Goal: Transaction & Acquisition: Purchase product/service

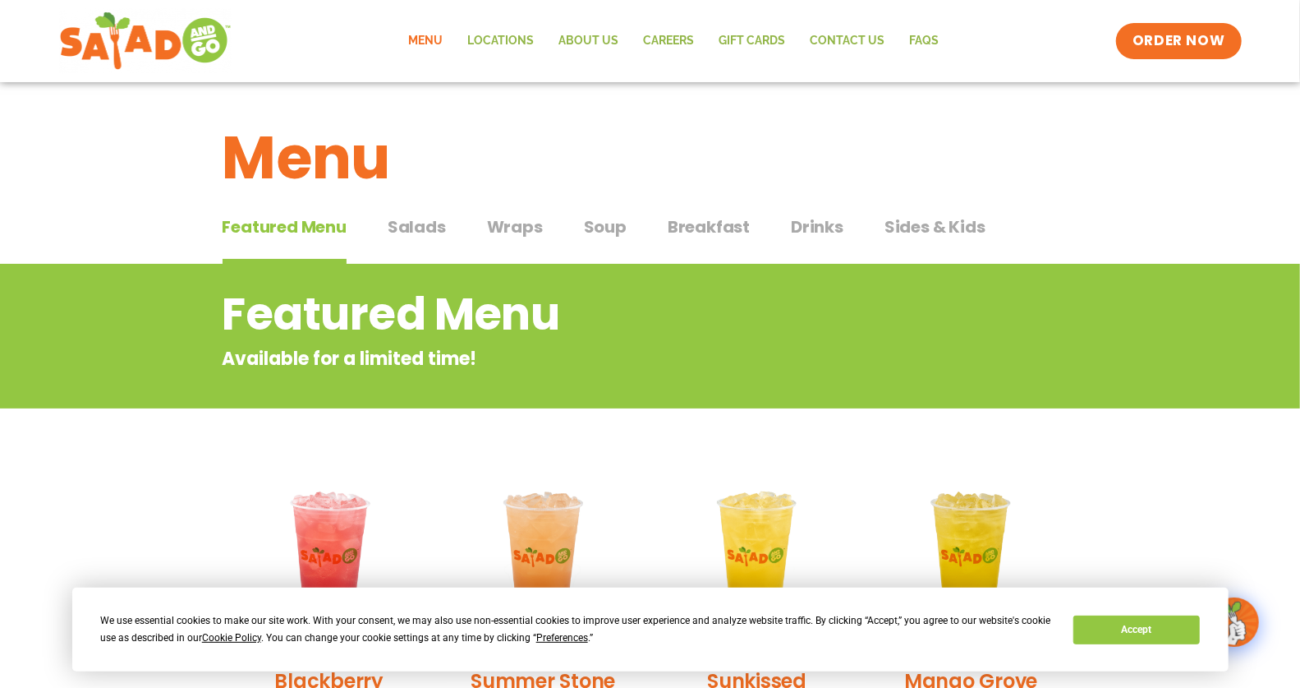
click at [417, 222] on span "Salads" at bounding box center [417, 226] width 58 height 25
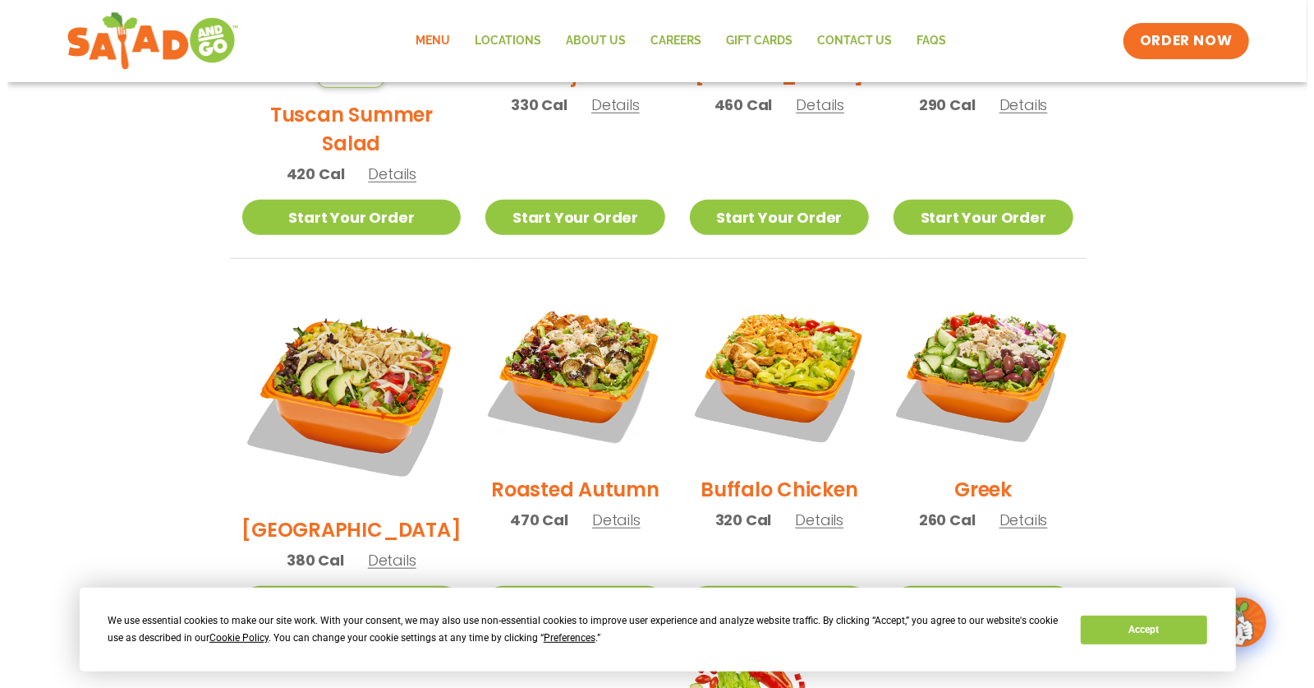
scroll to position [696, 0]
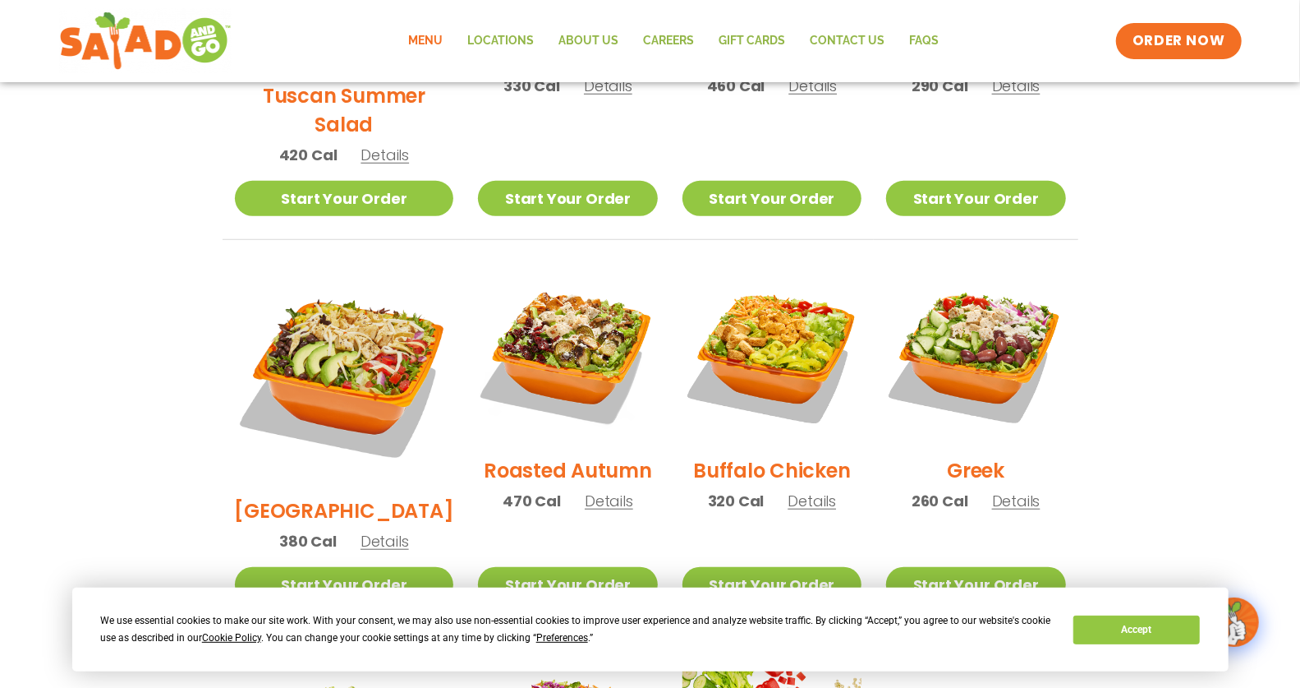
click at [511, 456] on h2 "Roasted Autumn" at bounding box center [568, 470] width 168 height 29
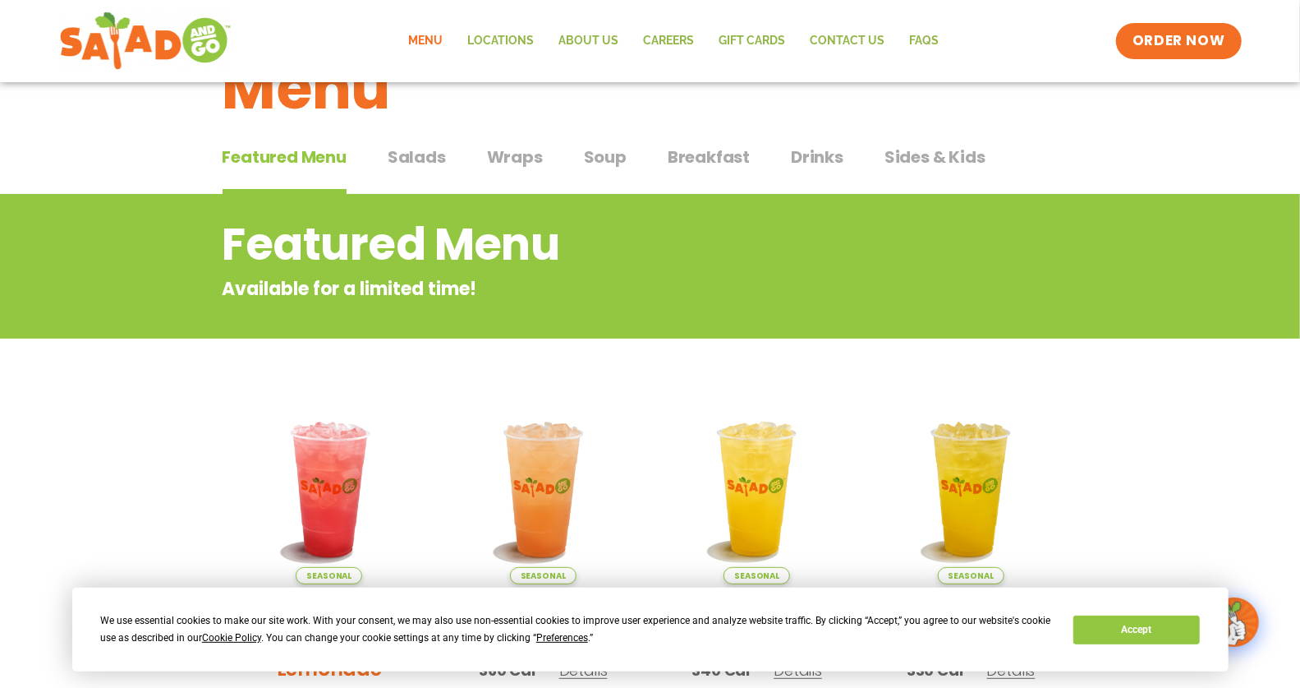
scroll to position [75, 0]
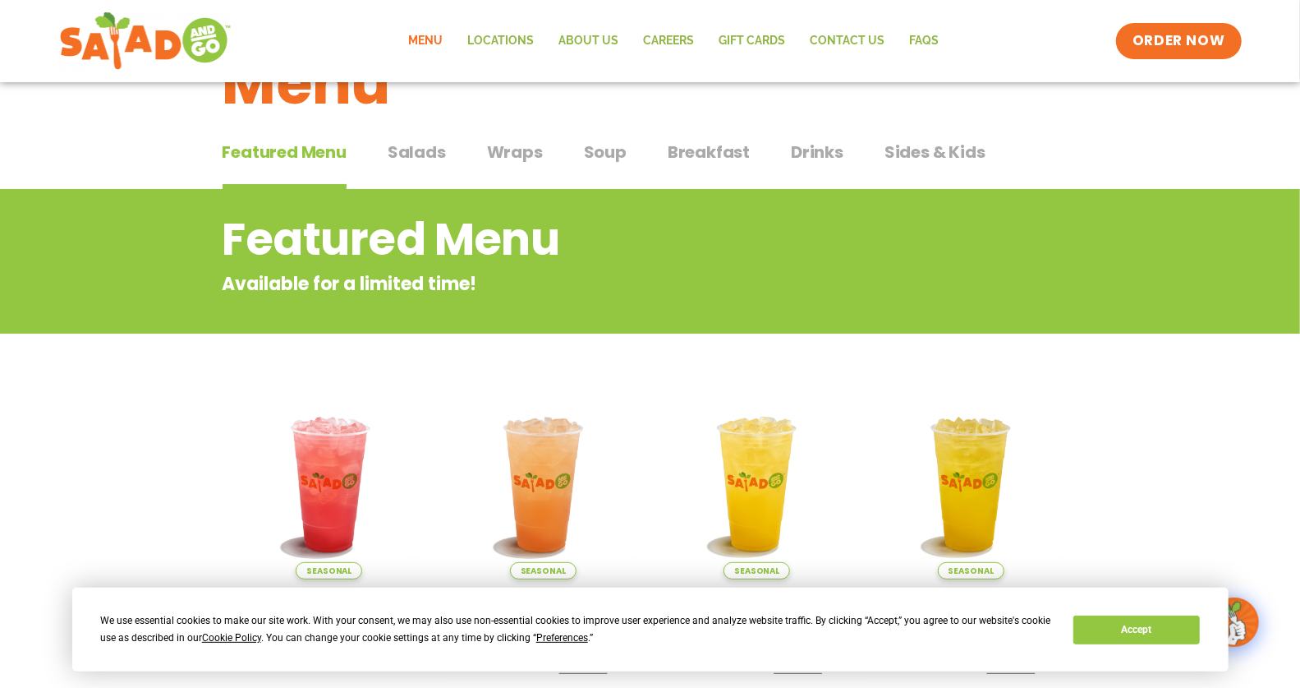
click at [418, 151] on span "Salads" at bounding box center [417, 152] width 58 height 25
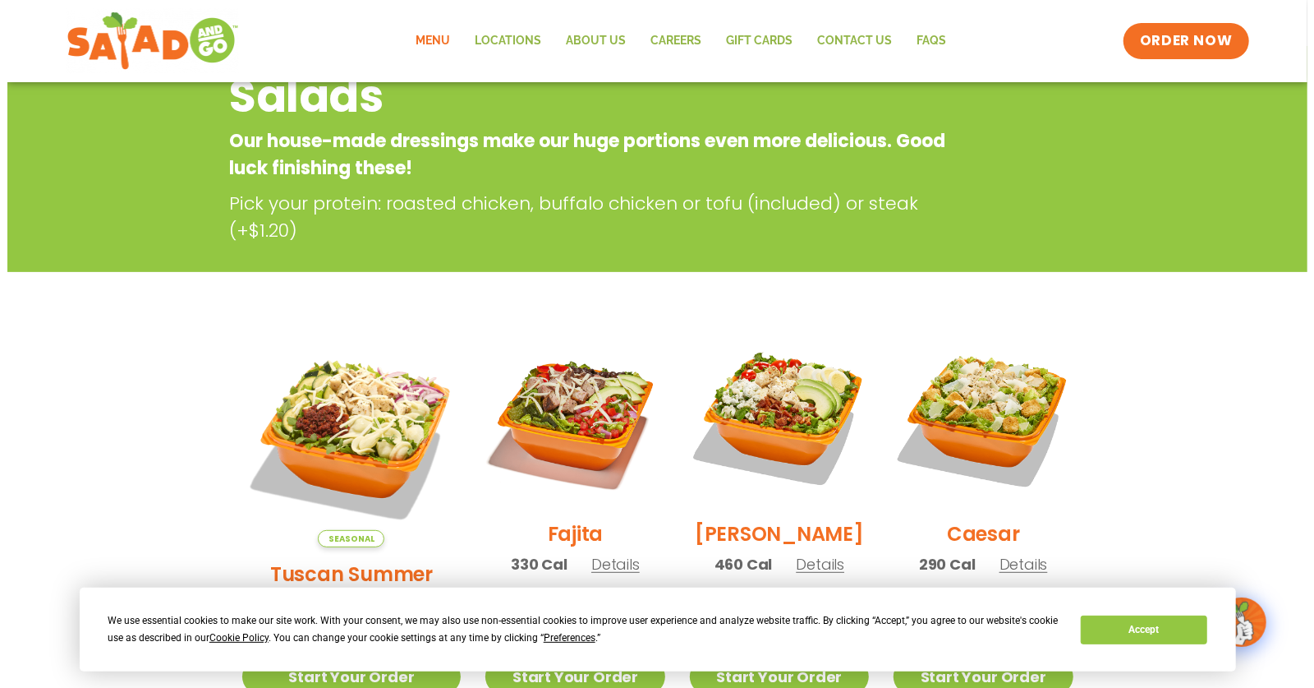
scroll to position [367, 0]
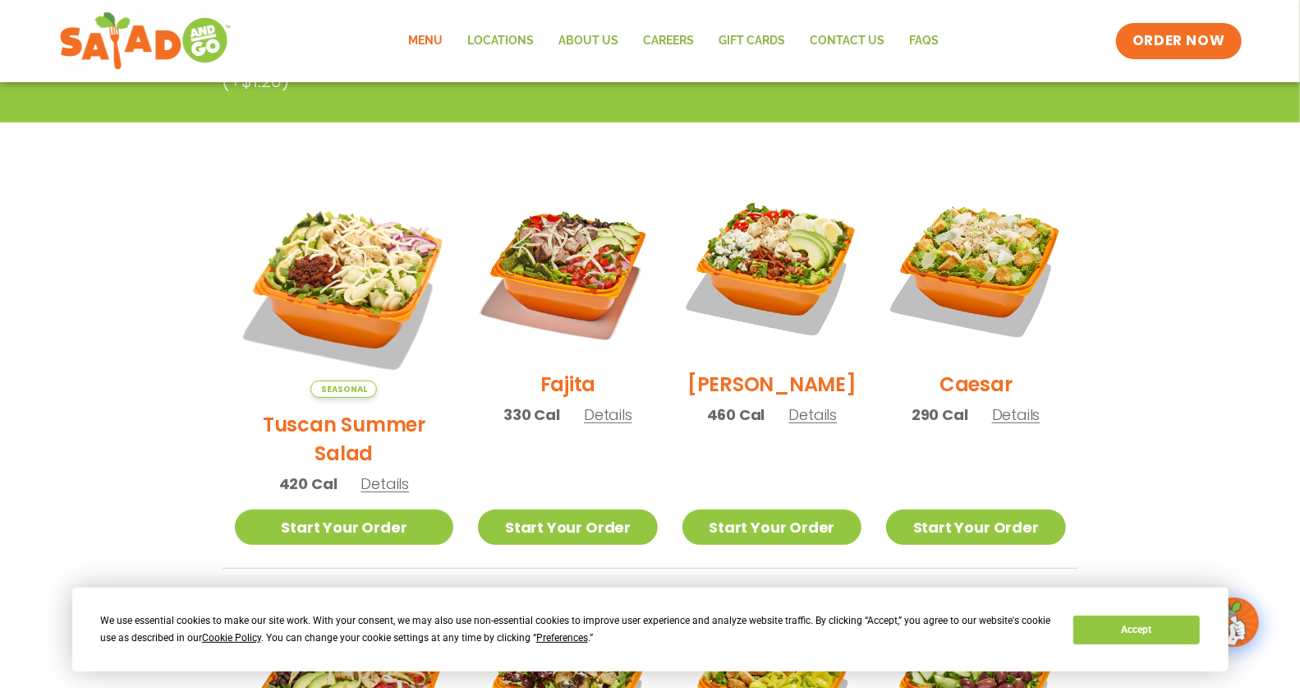
click at [541, 398] on h2 "Fajita" at bounding box center [569, 384] width 56 height 29
